Goal: Transaction & Acquisition: Download file/media

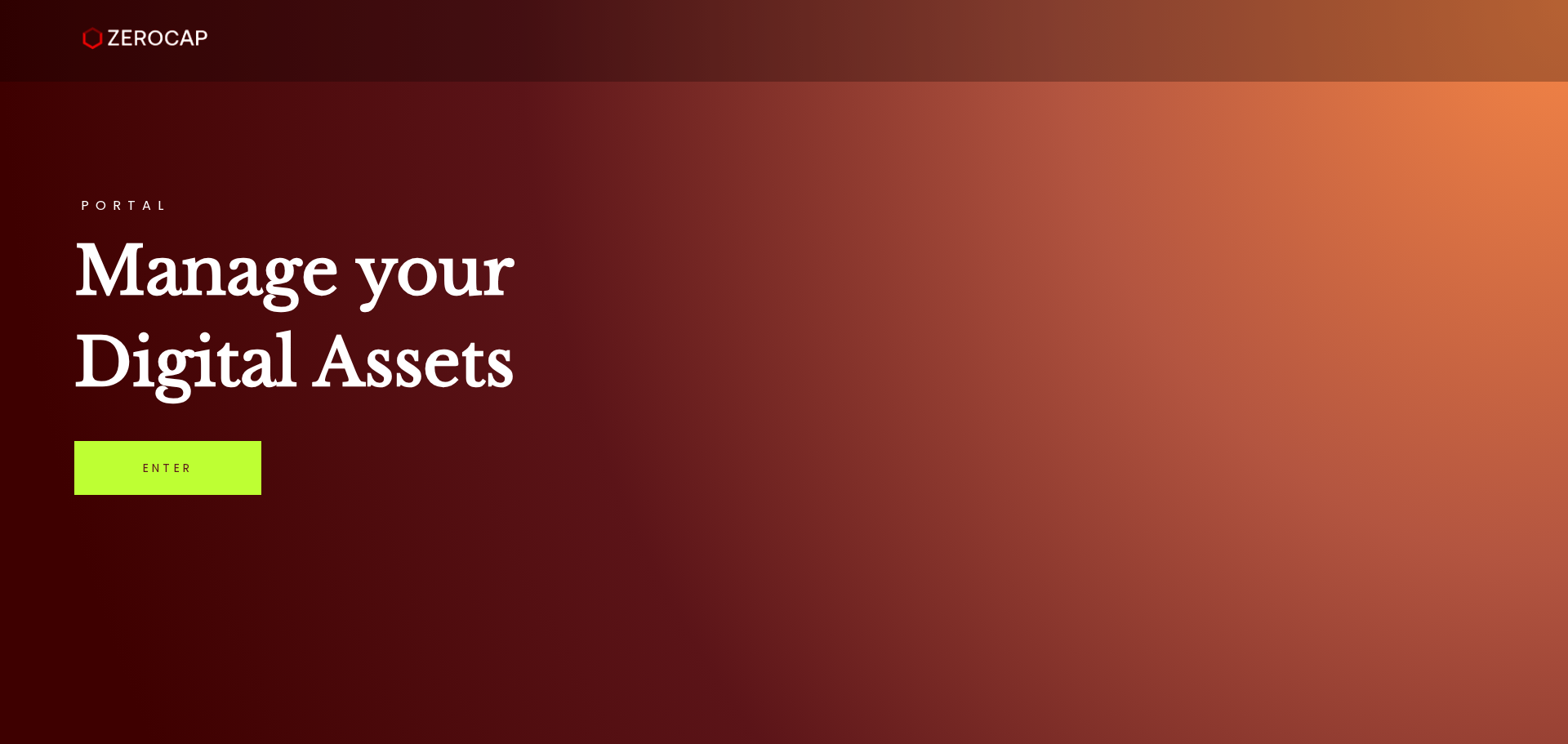
click at [182, 470] on link "Enter" at bounding box center [168, 467] width 187 height 54
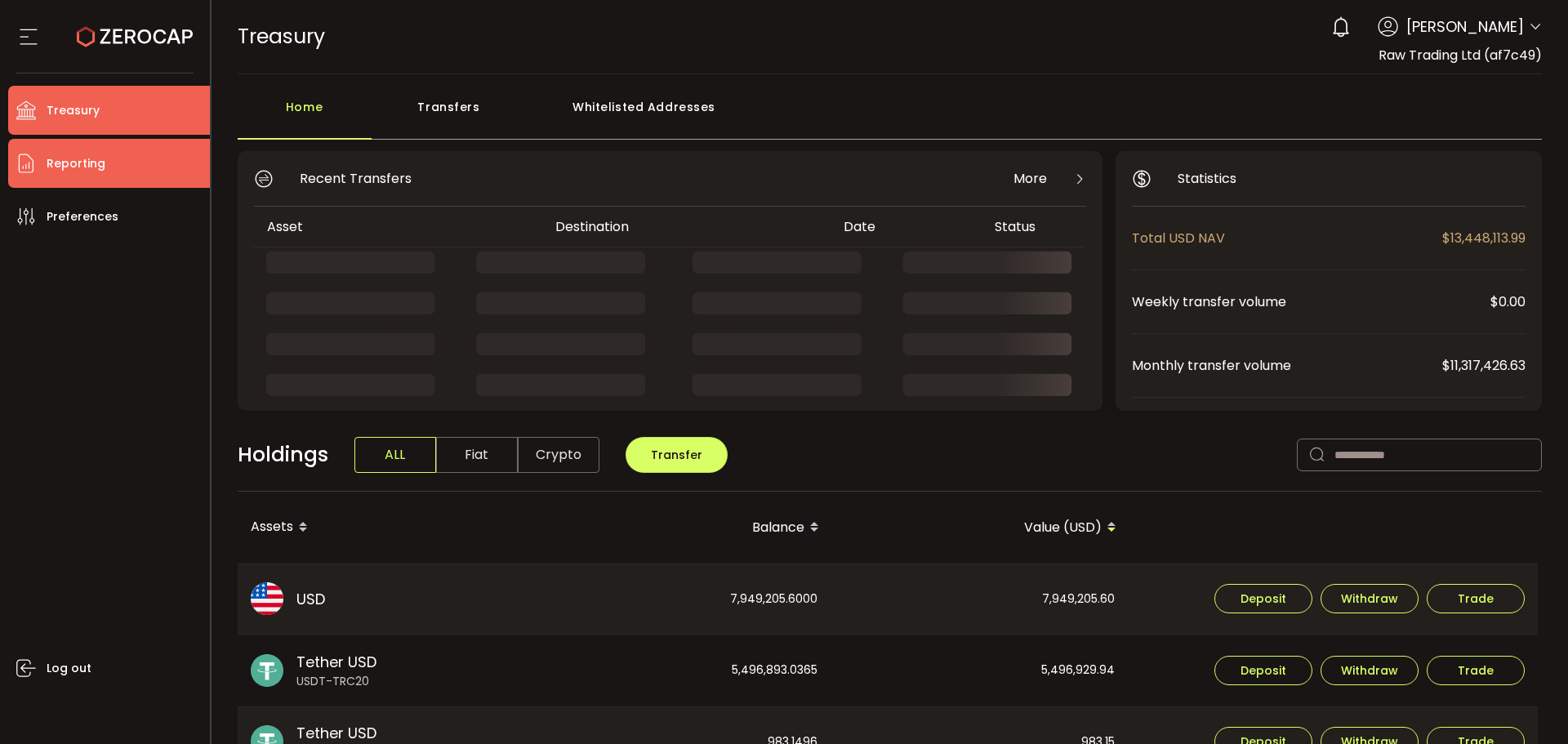
click at [76, 164] on span "Reporting" at bounding box center [75, 164] width 59 height 24
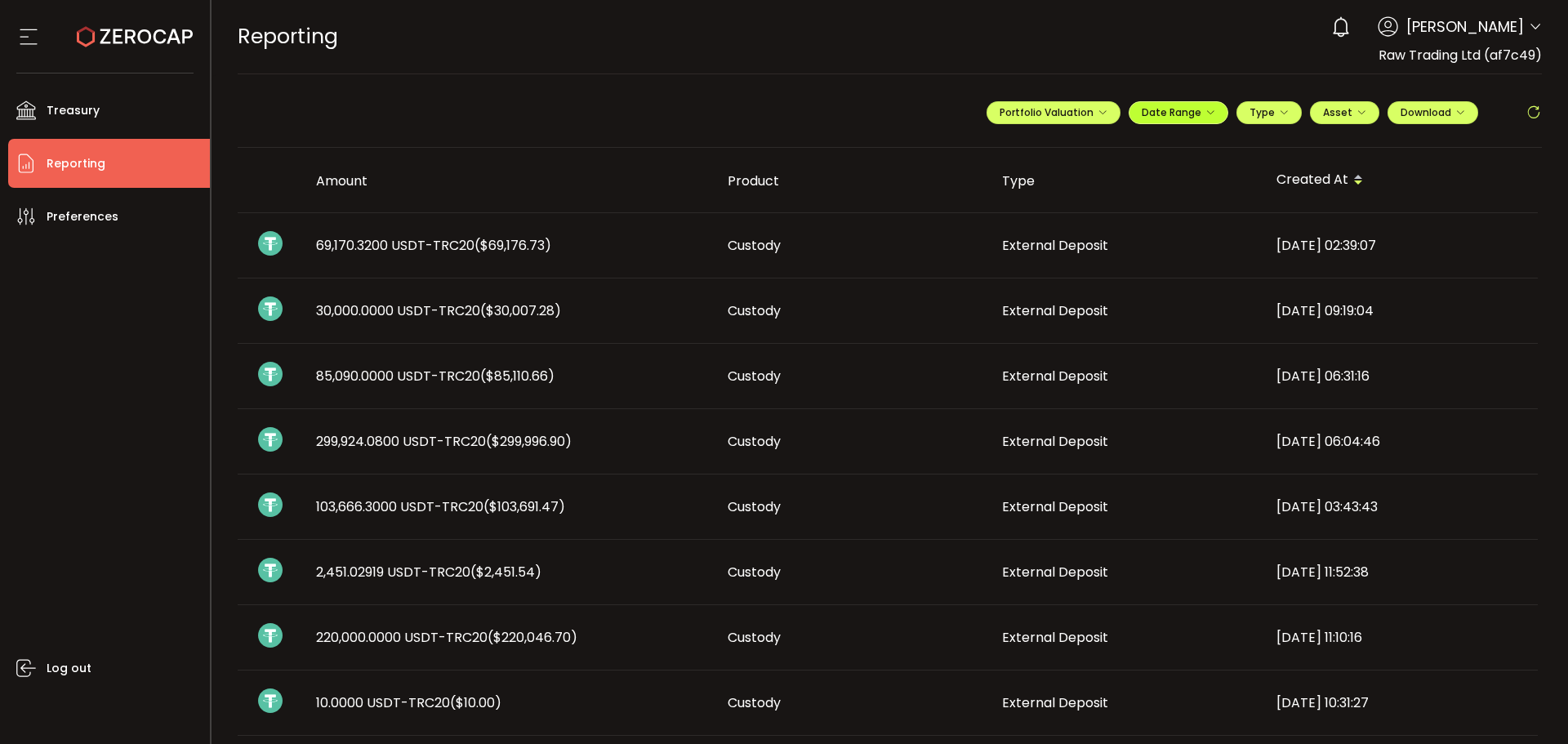
click at [1192, 114] on span "Date Range" at bounding box center [1178, 112] width 74 height 14
click at [1125, 148] on input at bounding box center [1133, 146] width 104 height 16
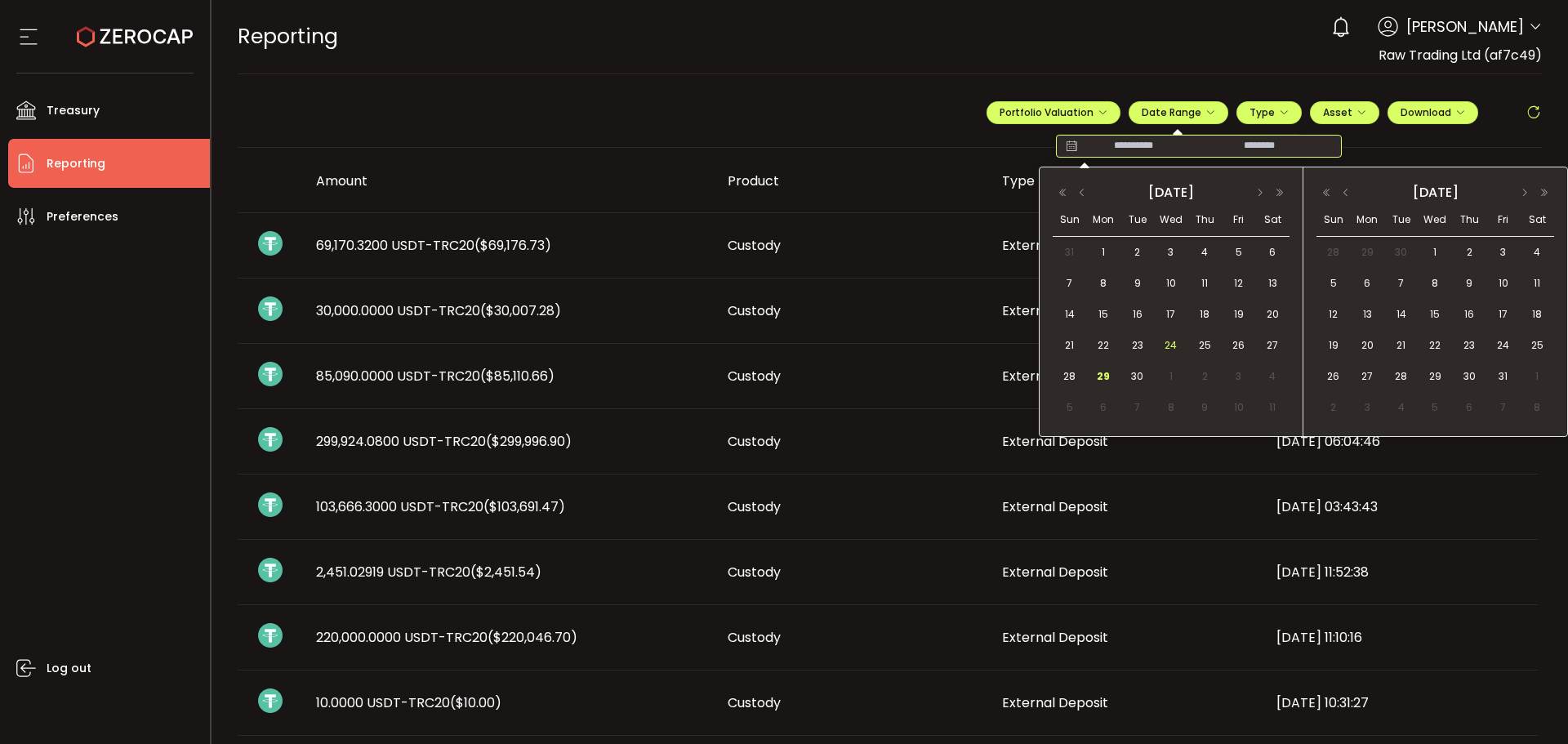
click at [1172, 341] on span "24" at bounding box center [1171, 345] width 20 height 20
click at [1110, 375] on span "29" at bounding box center [1103, 376] width 20 height 20
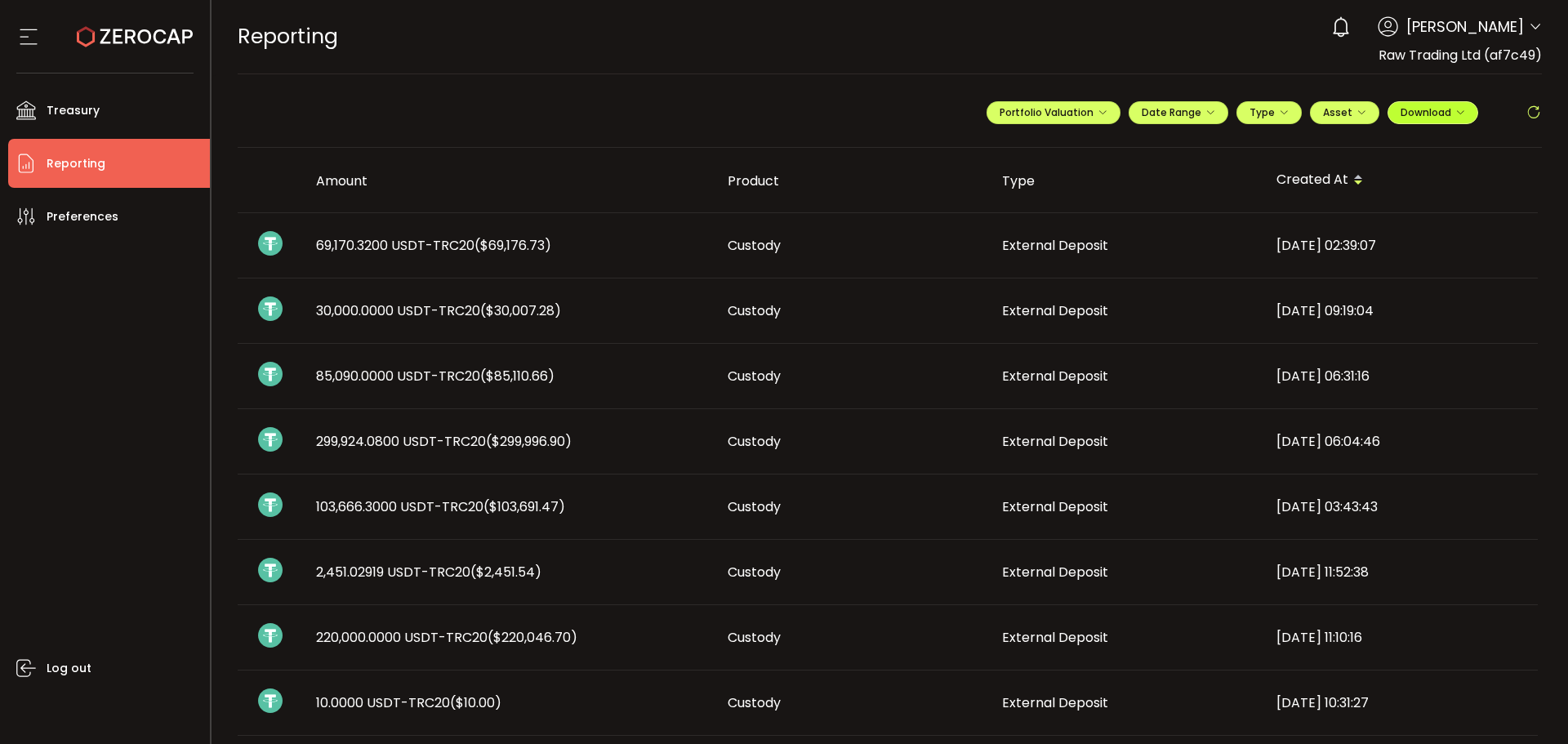
click at [1446, 121] on button "Download" at bounding box center [1433, 112] width 91 height 23
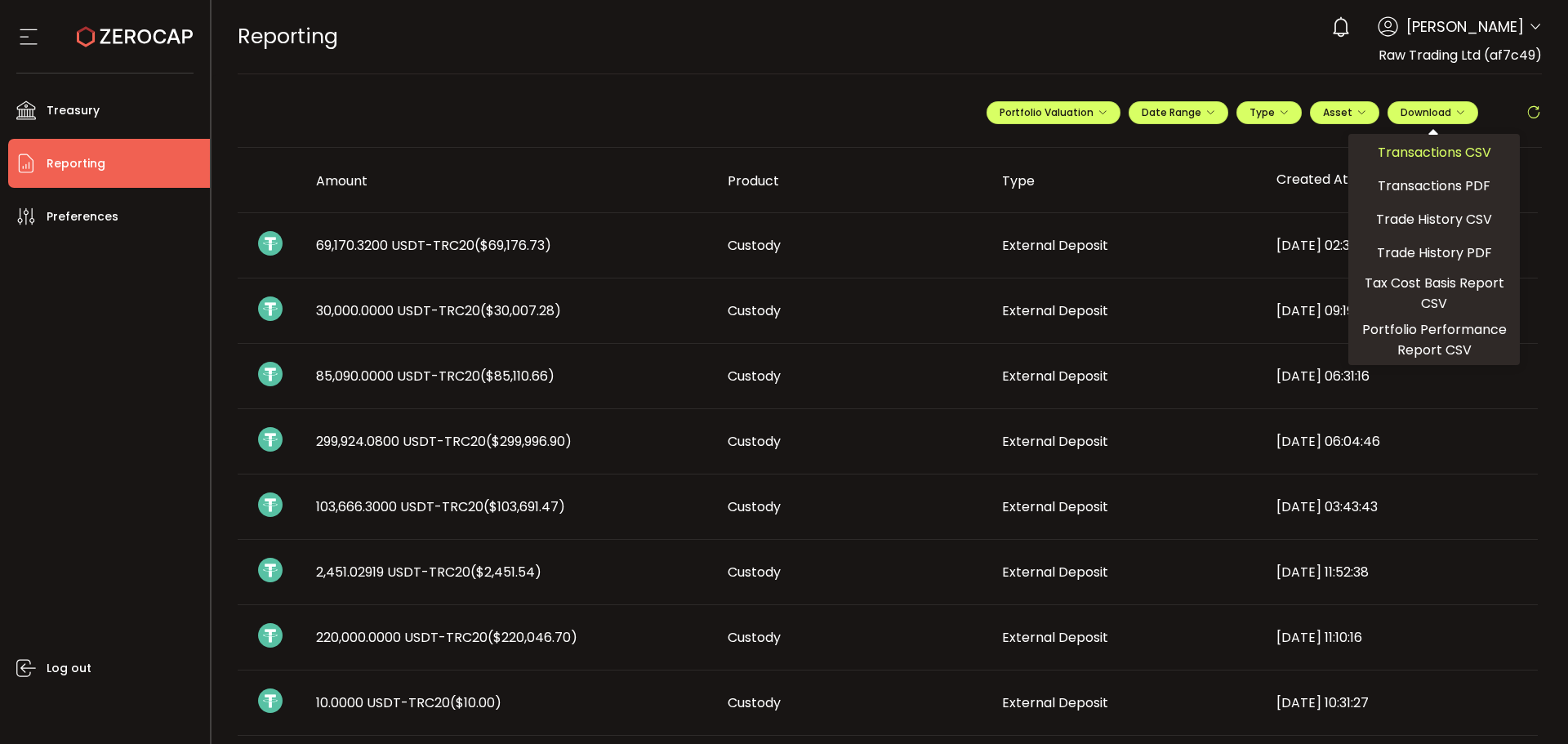
click at [1433, 146] on span "Transactions CSV" at bounding box center [1434, 152] width 114 height 21
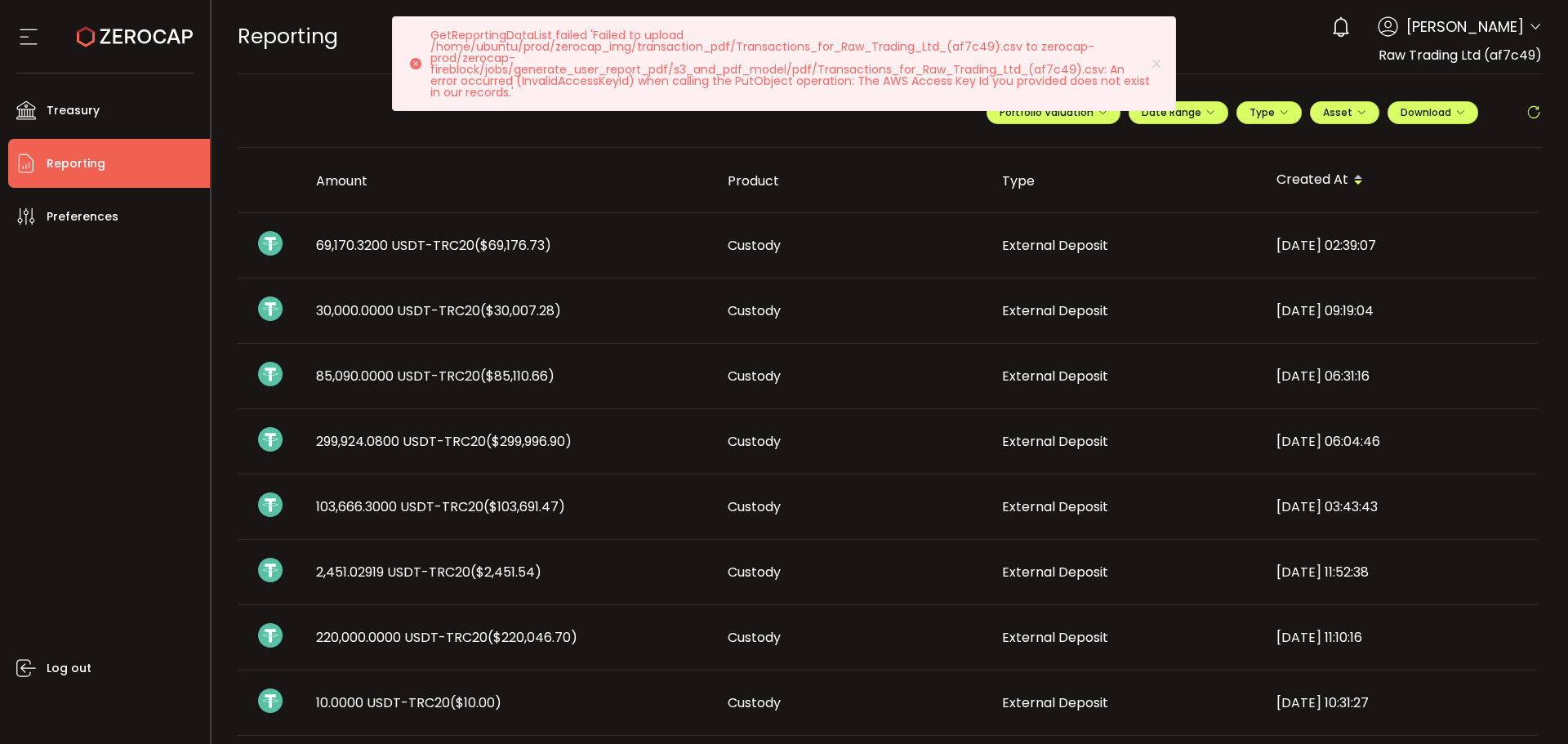
click at [473, 104] on div "GetReportingDataList failed 'Failed to upload /home/ubuntu/prod/zerocap_img/tra…" at bounding box center [784, 63] width 784 height 95
click at [544, 88] on p "GetReportingDataList failed 'Failed to upload /home/ubuntu/prod/zerocap_img/tra…" at bounding box center [796, 63] width 732 height 68
click at [1152, 61] on icon at bounding box center [1155, 63] width 13 height 13
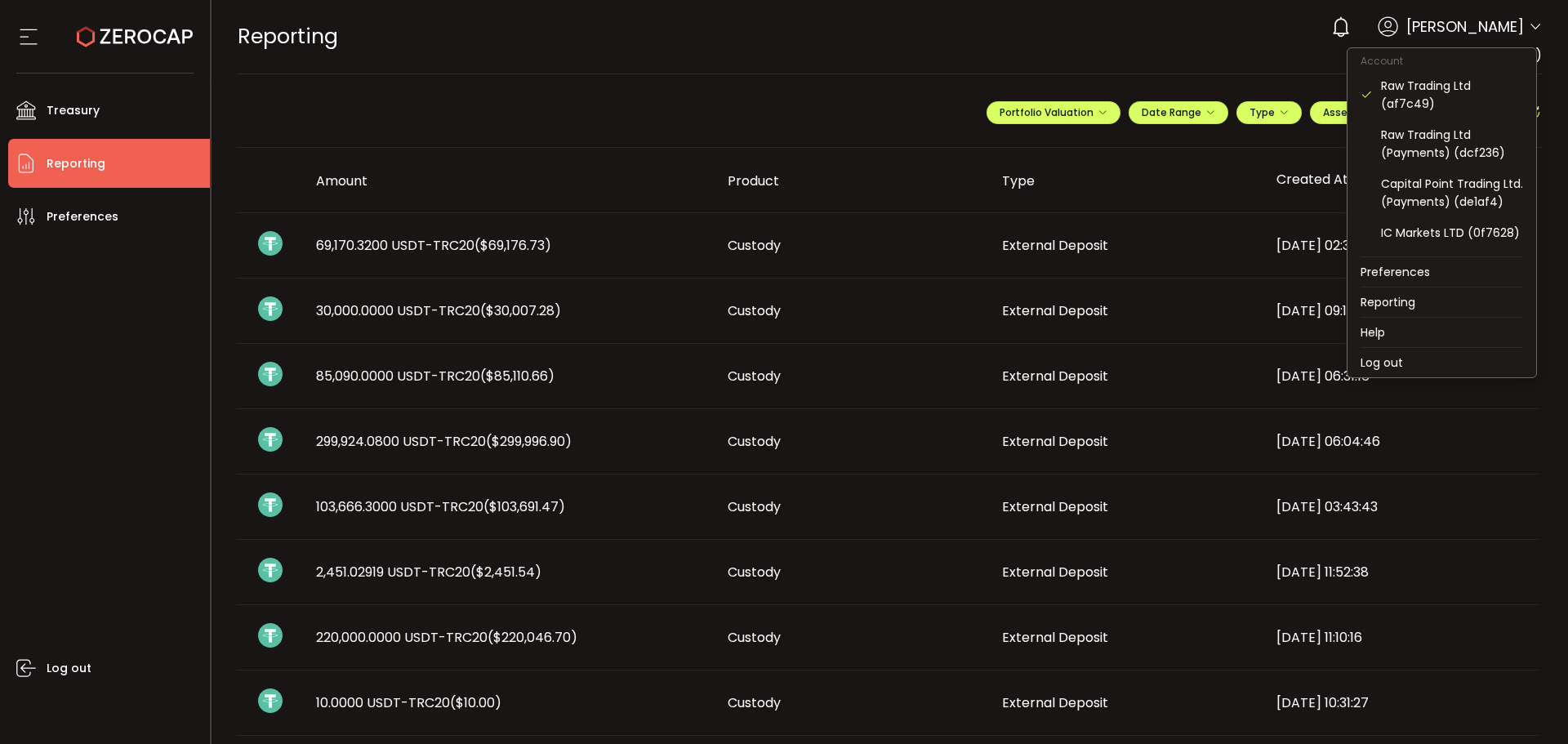
click at [1529, 26] on icon at bounding box center [1535, 27] width 13 height 13
click at [1394, 360] on li "Log out" at bounding box center [1441, 362] width 188 height 29
